Goal: Information Seeking & Learning: Learn about a topic

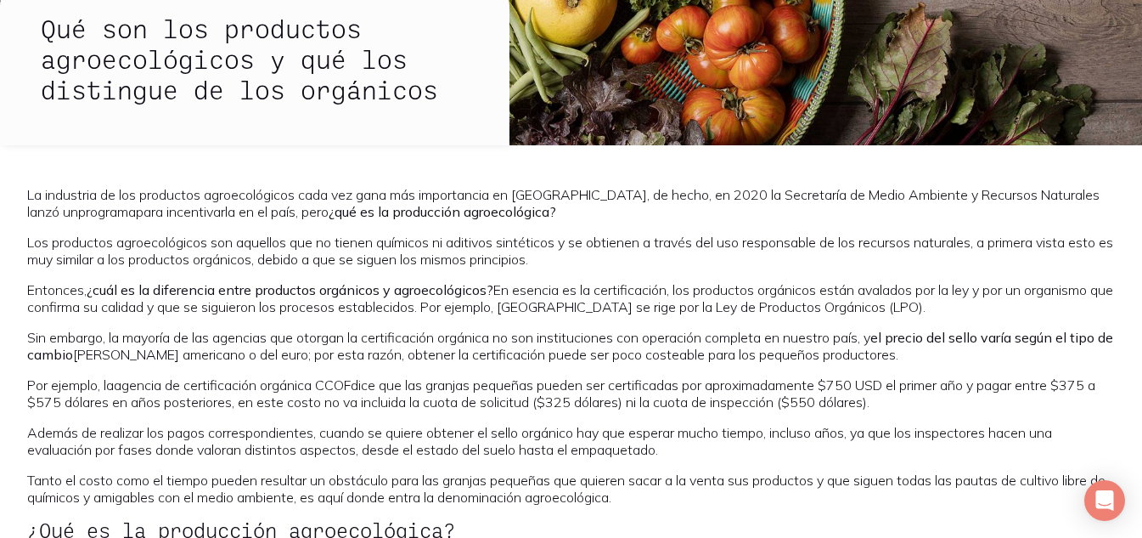
scroll to position [274, 0]
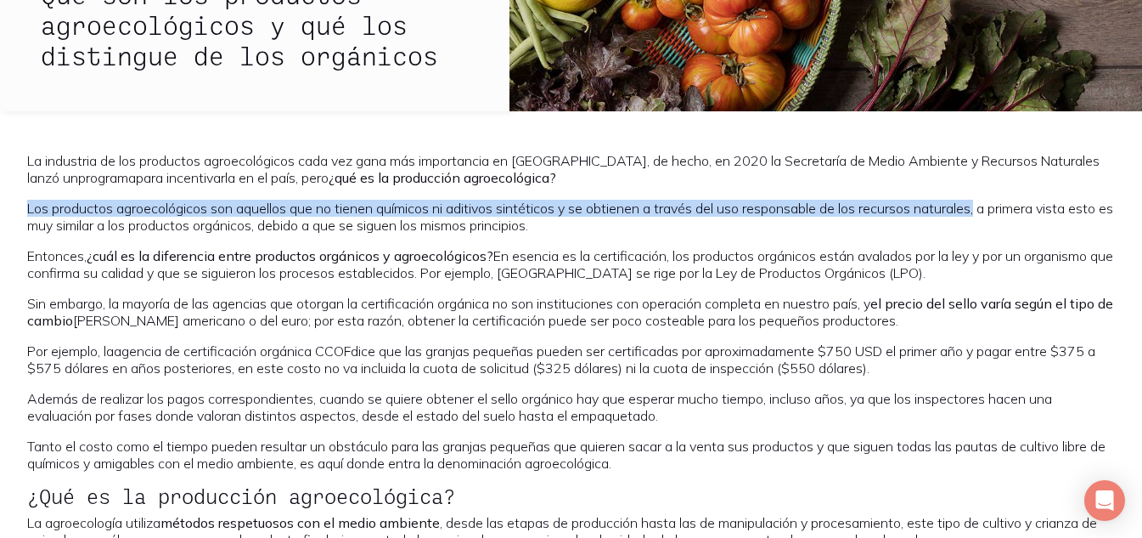
drag, startPoint x: 29, startPoint y: 211, endPoint x: 990, endPoint y: 206, distance: 961.4
click at [990, 206] on p "Los productos agroecológicos son aquellos que no tienen químicos ni aditivos si…" at bounding box center [571, 217] width 1088 height 34
copy p "Los productos agroecológicos son aquellos que no tienen químicos ni aditivos si…"
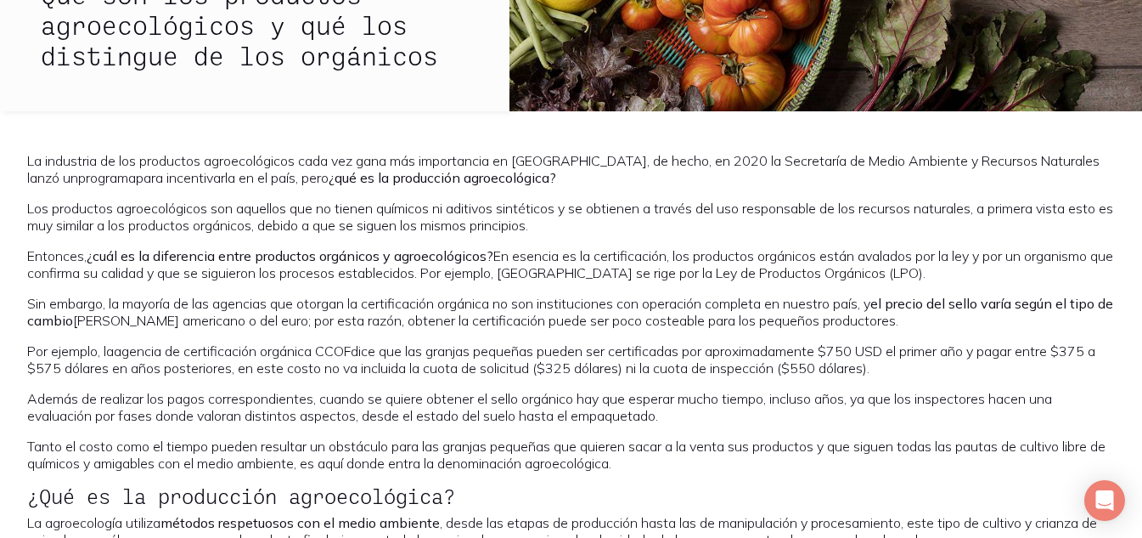
drag, startPoint x: 791, startPoint y: 235, endPoint x: 752, endPoint y: 172, distance: 74.0
click at [734, 157] on p "La industria de los productos agroecológicos cada vez gana más importancia en […" at bounding box center [571, 169] width 1088 height 34
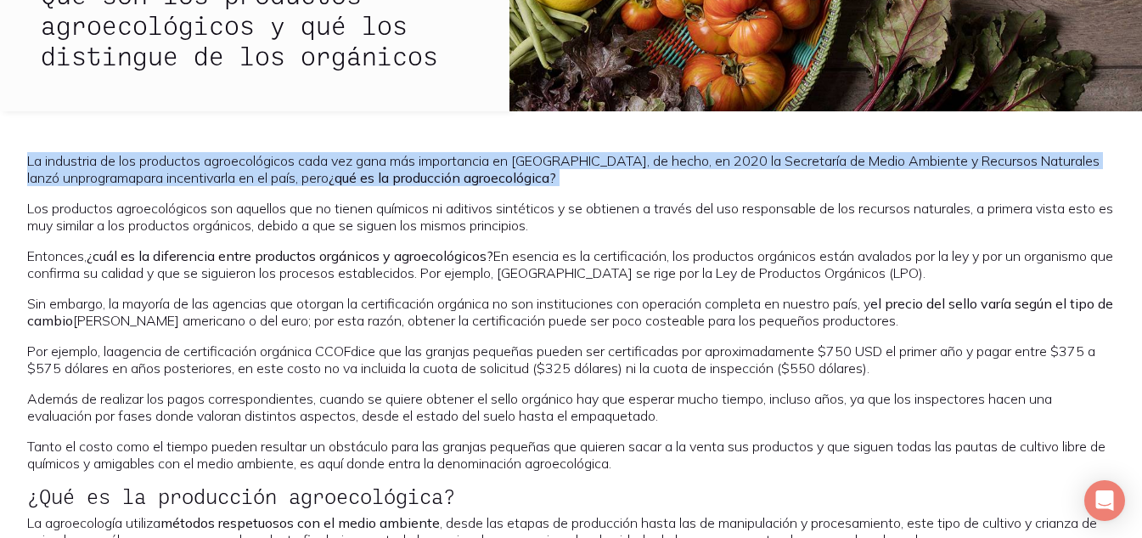
click at [734, 157] on p "La industria de los productos agroecológicos cada vez gana más importancia en […" at bounding box center [571, 169] width 1088 height 34
